Goal: Information Seeking & Learning: Learn about a topic

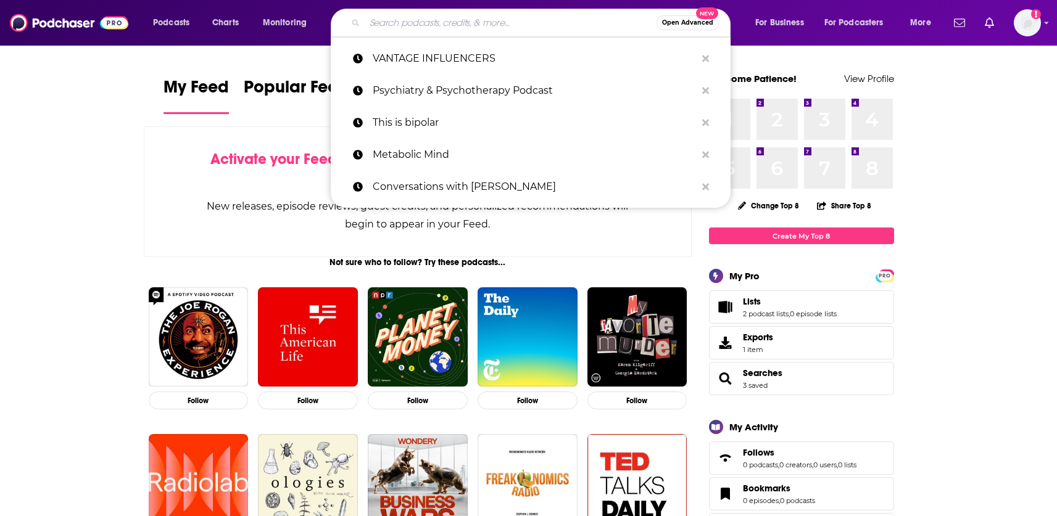
click at [424, 31] on input "Search podcasts, credits, & more..." at bounding box center [511, 23] width 292 height 20
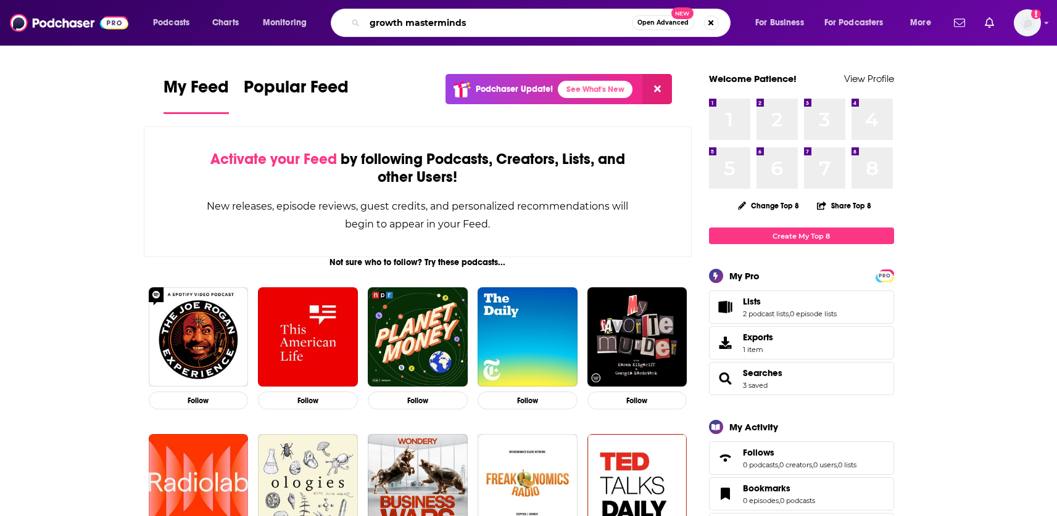
type input "growth masterminds"
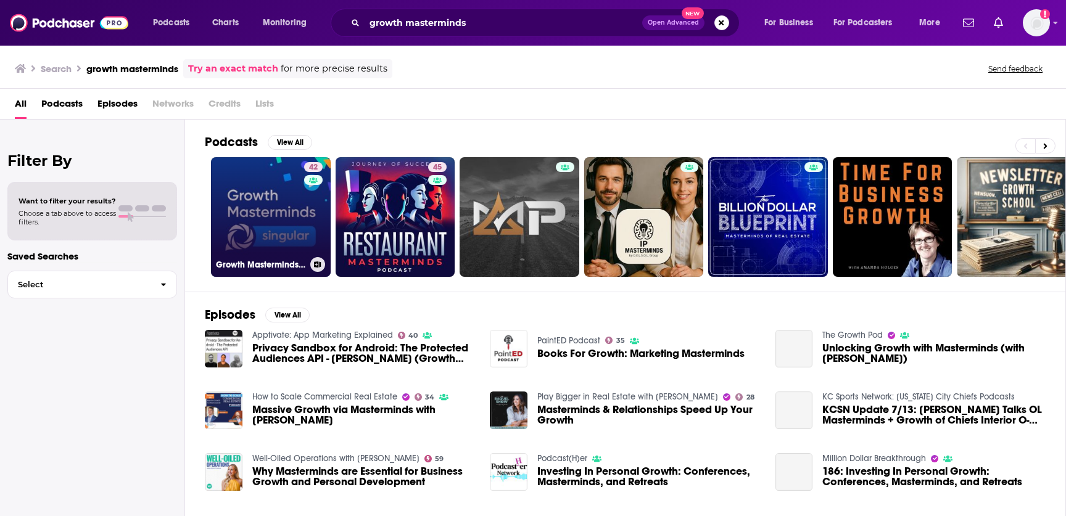
click at [237, 206] on link "42 Growth Masterminds: mobile growth podcast" at bounding box center [271, 217] width 120 height 120
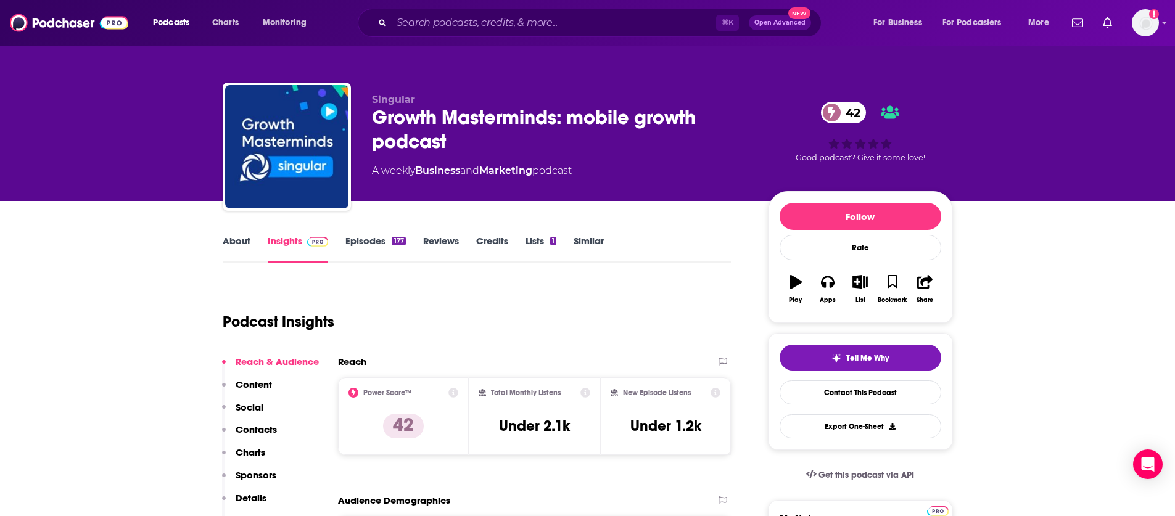
click at [248, 249] on link "About" at bounding box center [237, 249] width 28 height 28
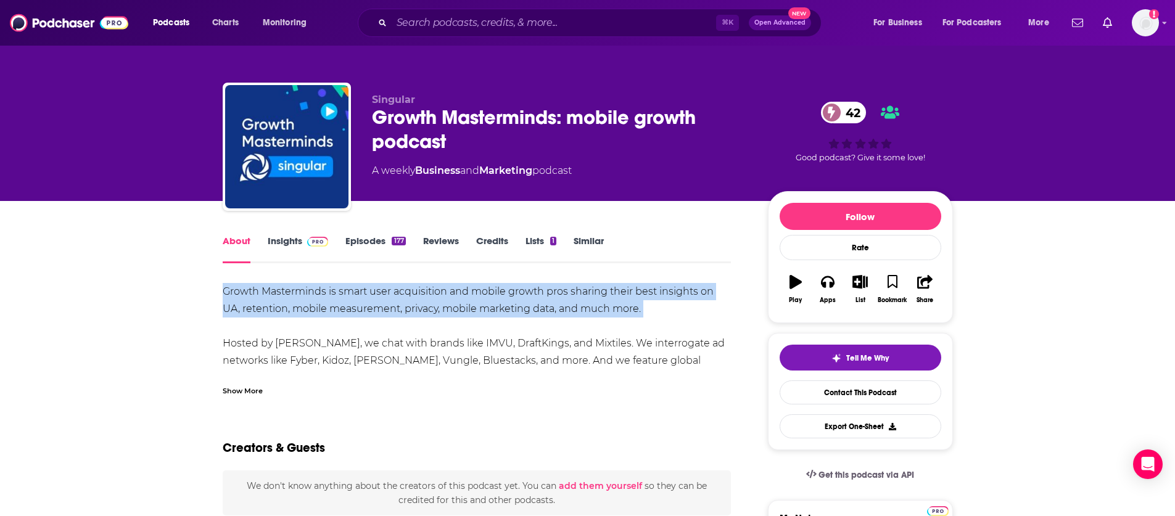
drag, startPoint x: 210, startPoint y: 287, endPoint x: 445, endPoint y: 333, distance: 239.4
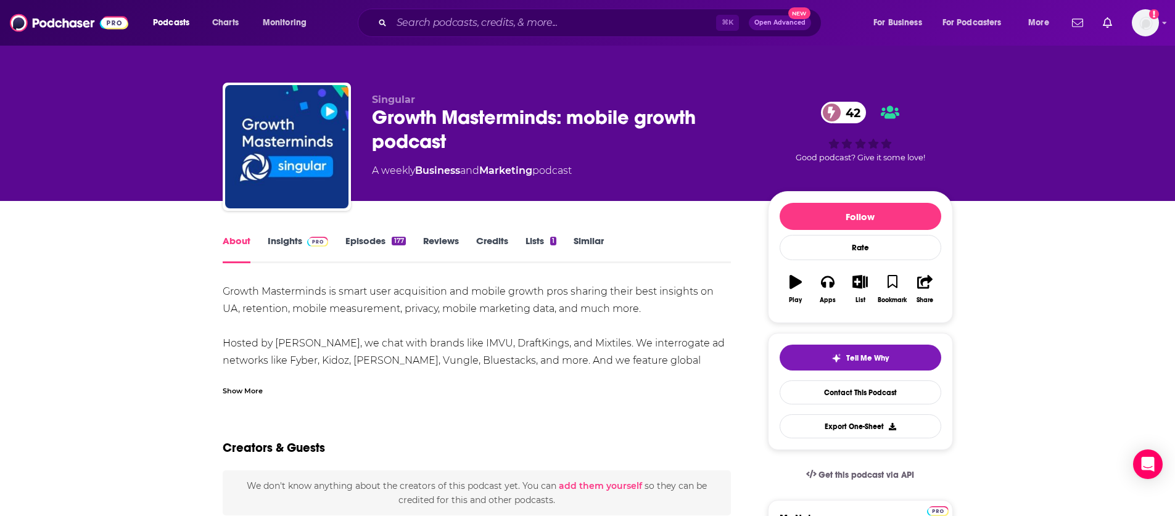
click at [253, 386] on div "Show More" at bounding box center [243, 390] width 40 height 12
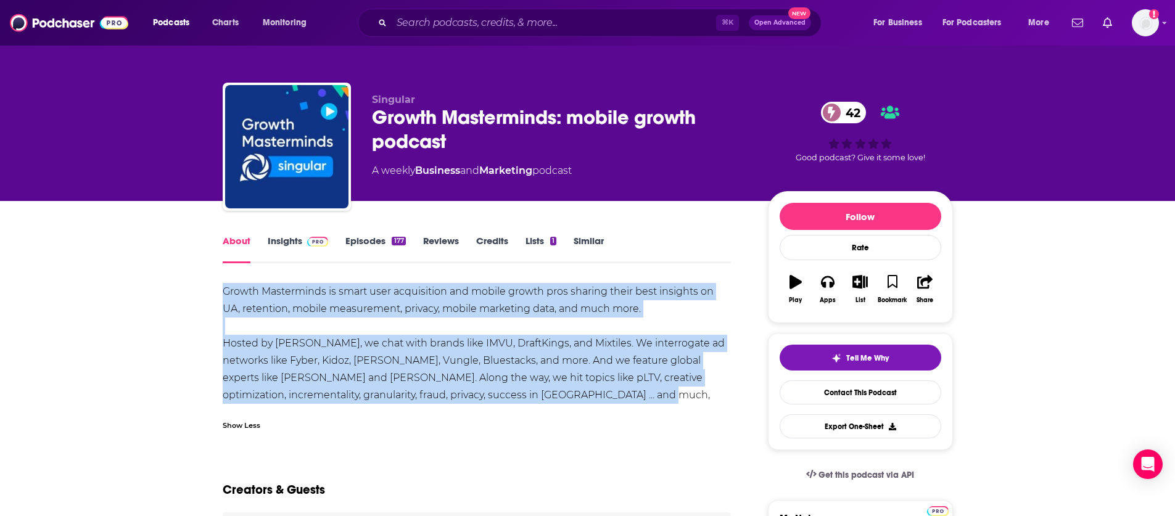
drag, startPoint x: 629, startPoint y: 390, endPoint x: 223, endPoint y: 288, distance: 419.0
click at [223, 288] on div "Growth Masterminds is smart user acquisition and mobile growth pros sharing the…" at bounding box center [477, 352] width 509 height 138
copy div "Growth Masterminds is smart user acquisition and mobile growth pros sharing the…"
